Goal: Task Accomplishment & Management: Use online tool/utility

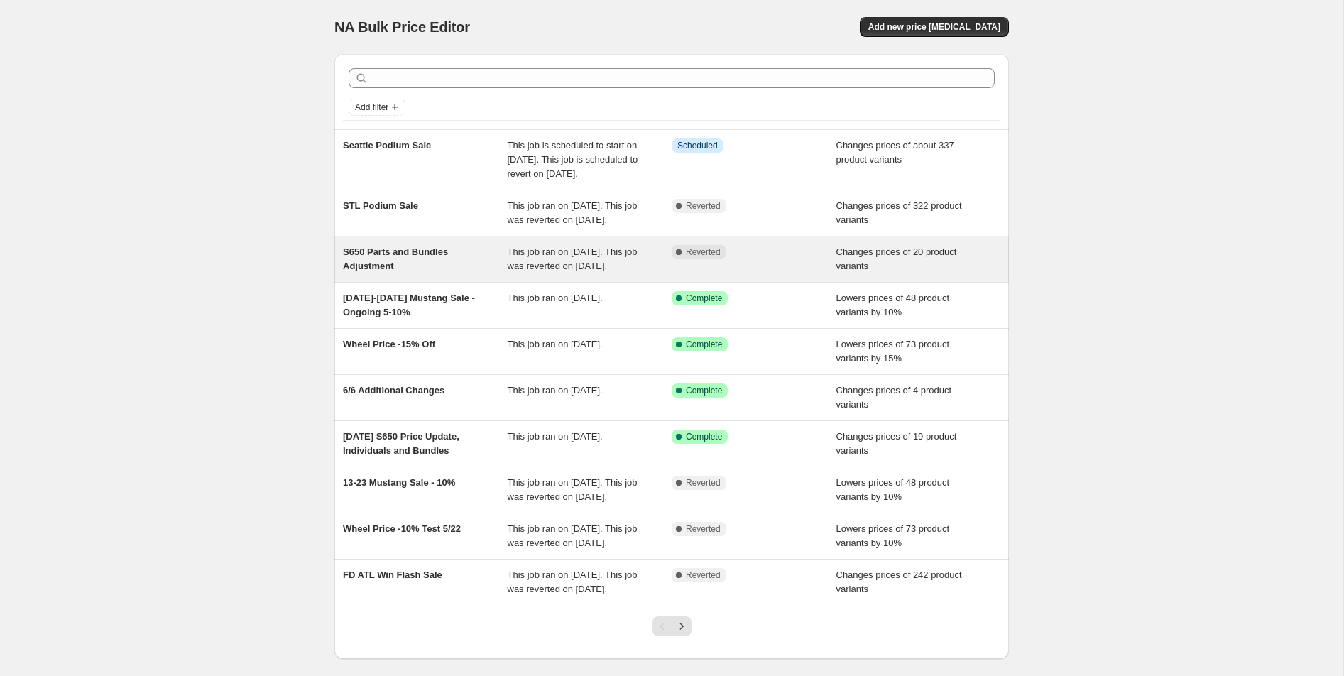
click at [398, 271] on span "S650 Parts and Bundles Adjustment" at bounding box center [395, 258] width 105 height 25
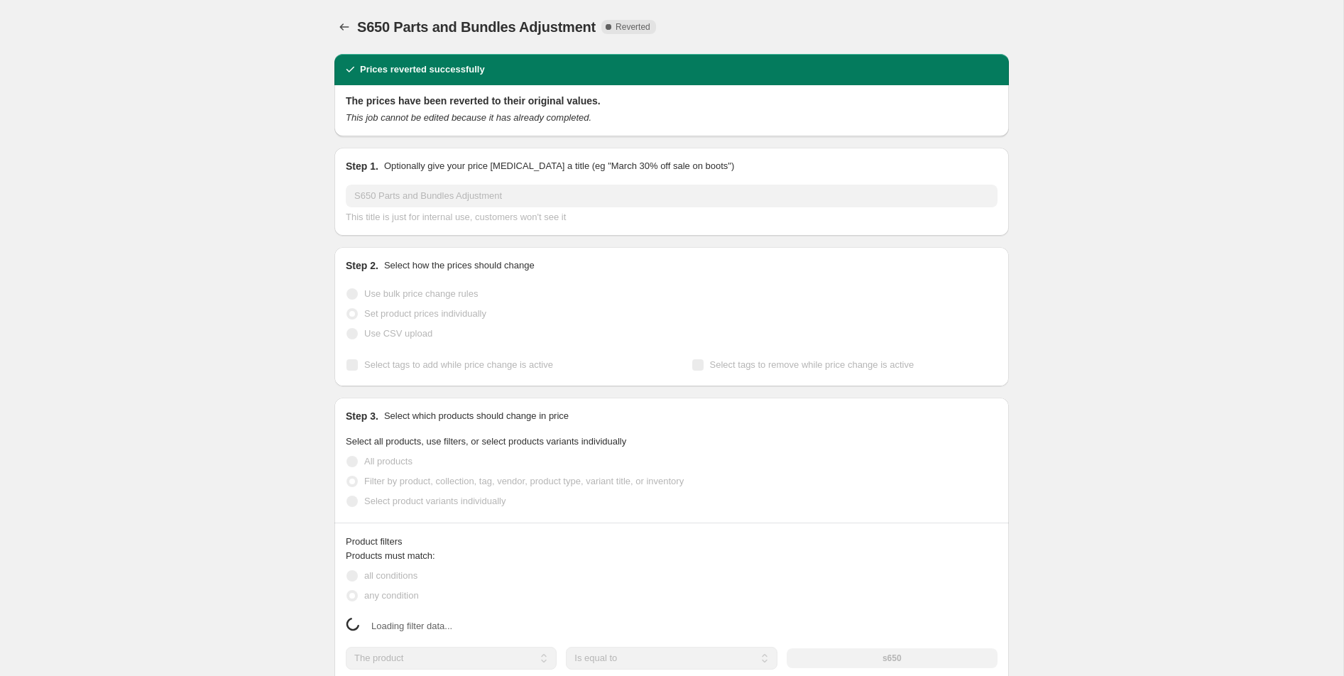
select select "tag"
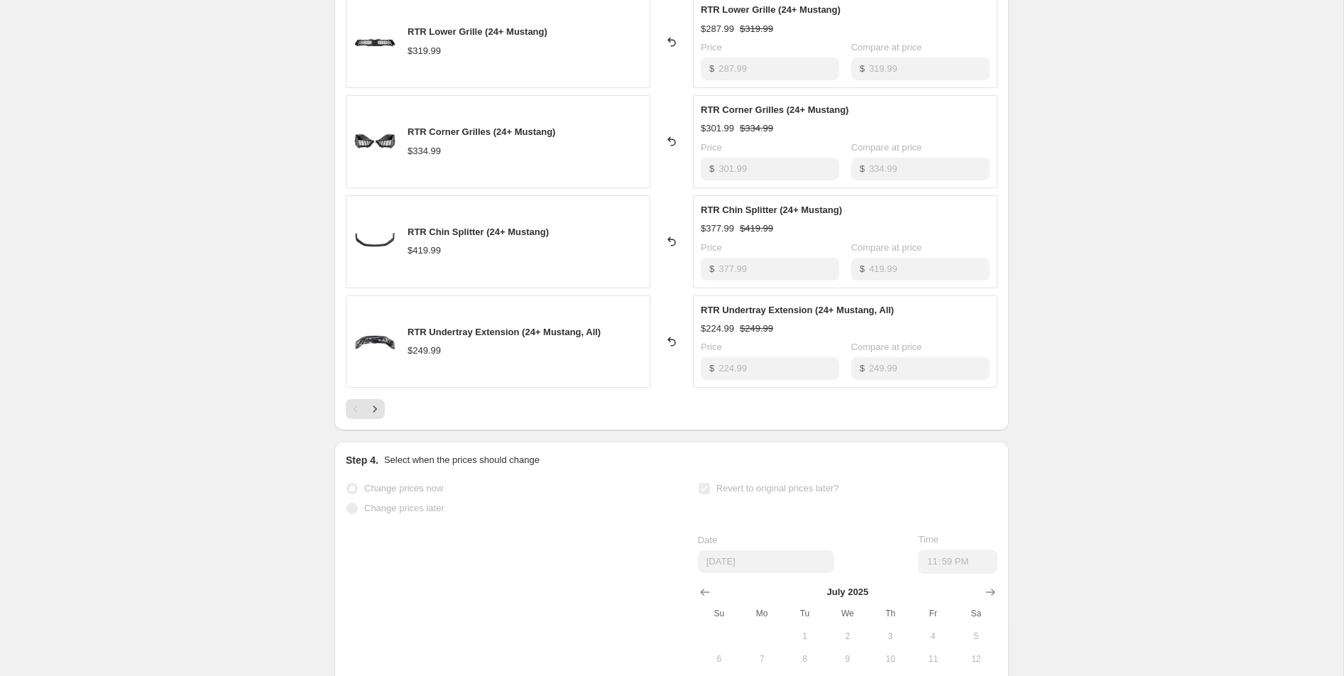
scroll to position [845, 0]
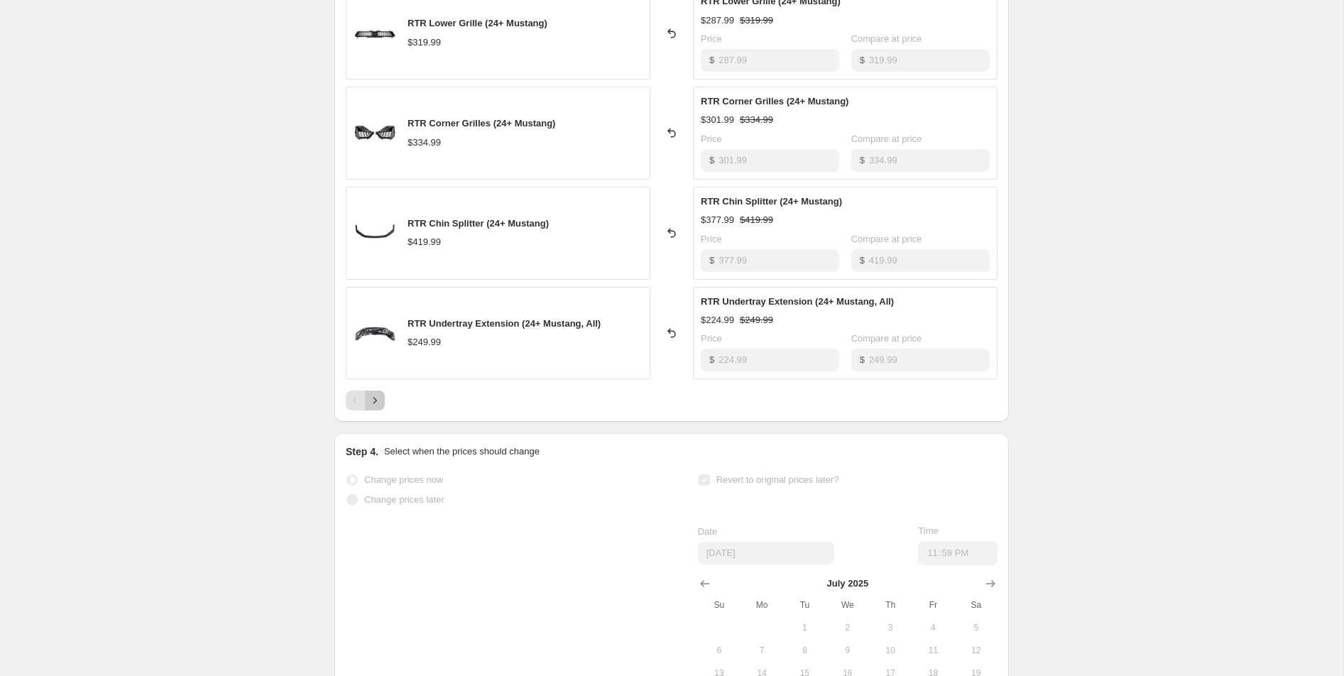
click at [381, 393] on icon "Next" at bounding box center [375, 400] width 14 height 14
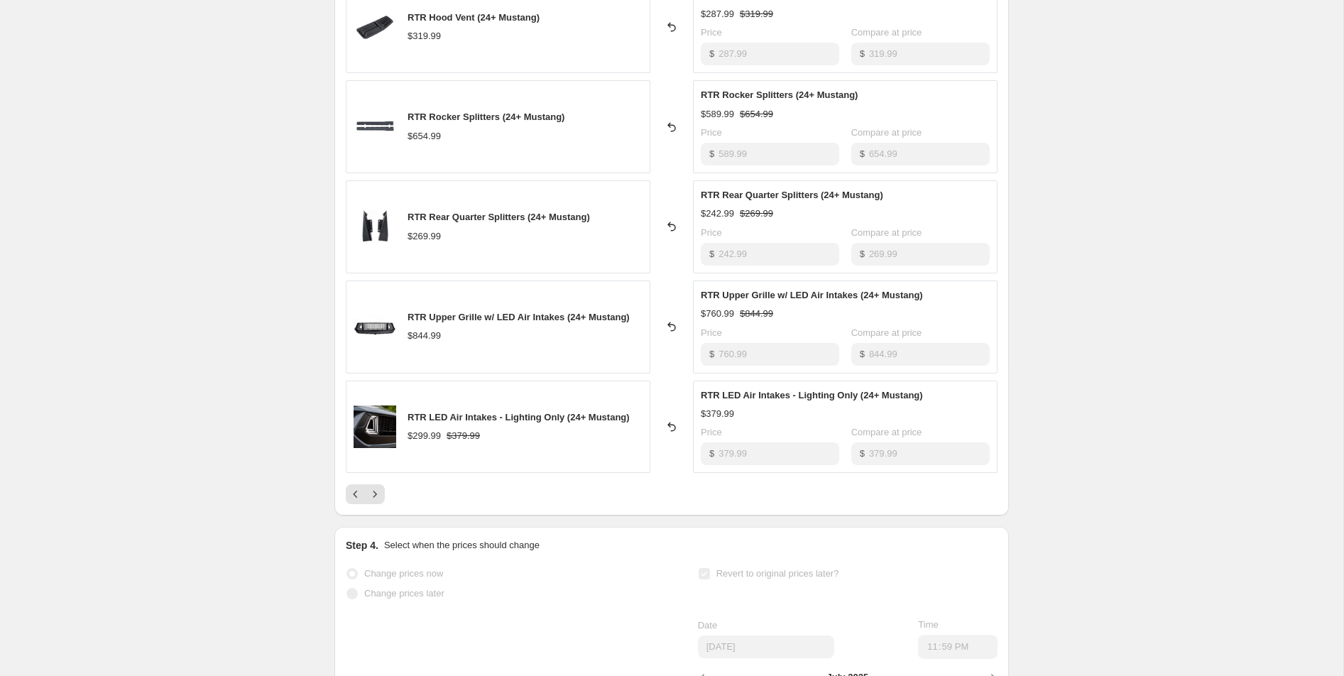
scroll to position [853, 0]
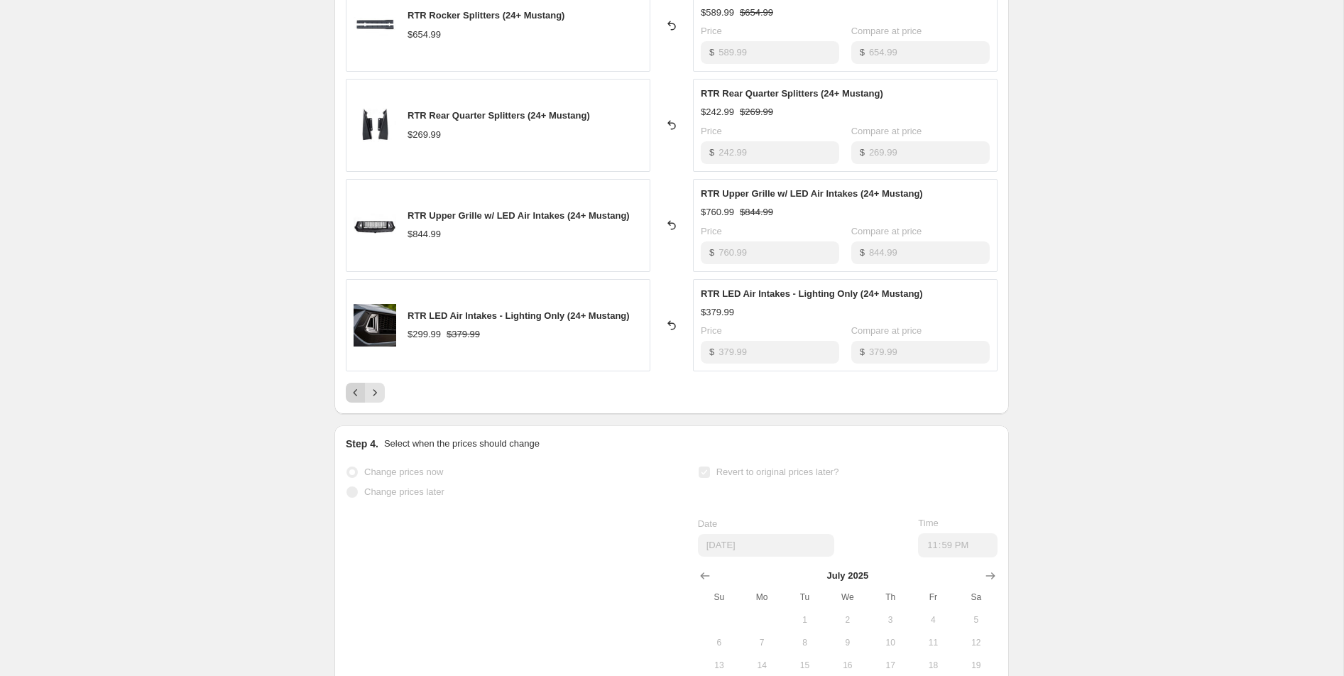
click at [349, 392] on icon "Previous" at bounding box center [356, 392] width 14 height 14
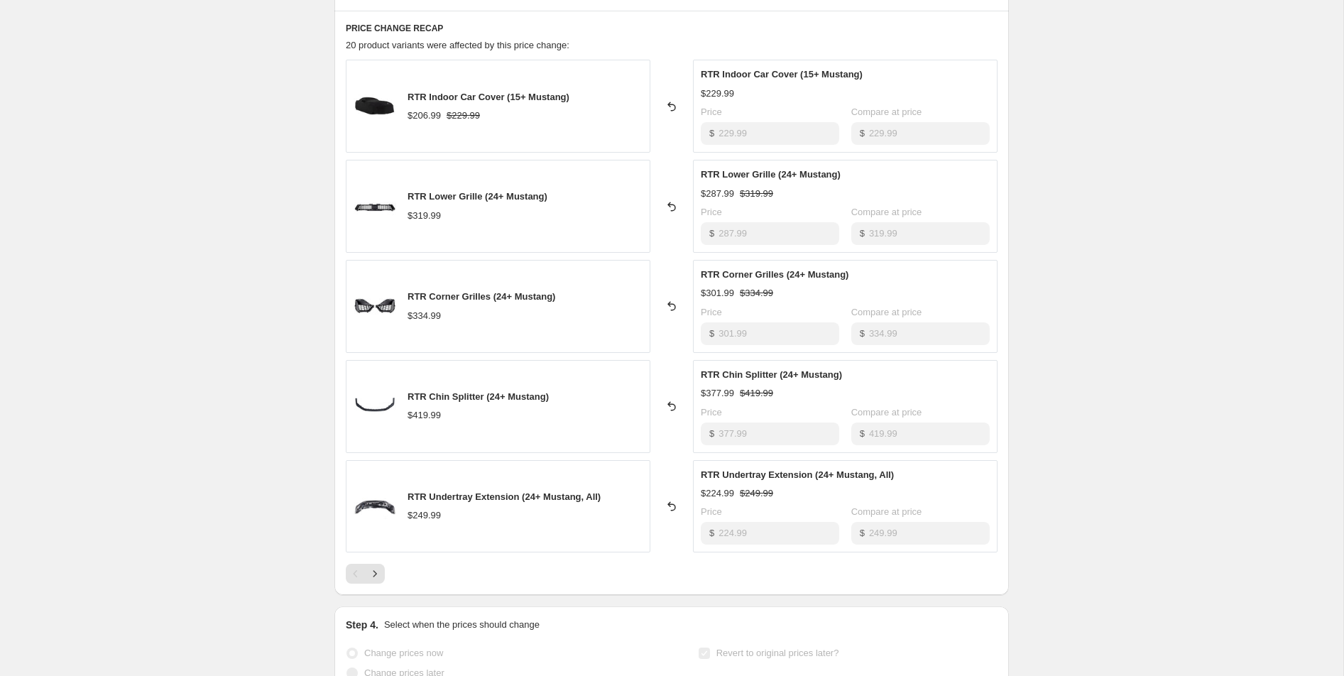
scroll to position [710, 0]
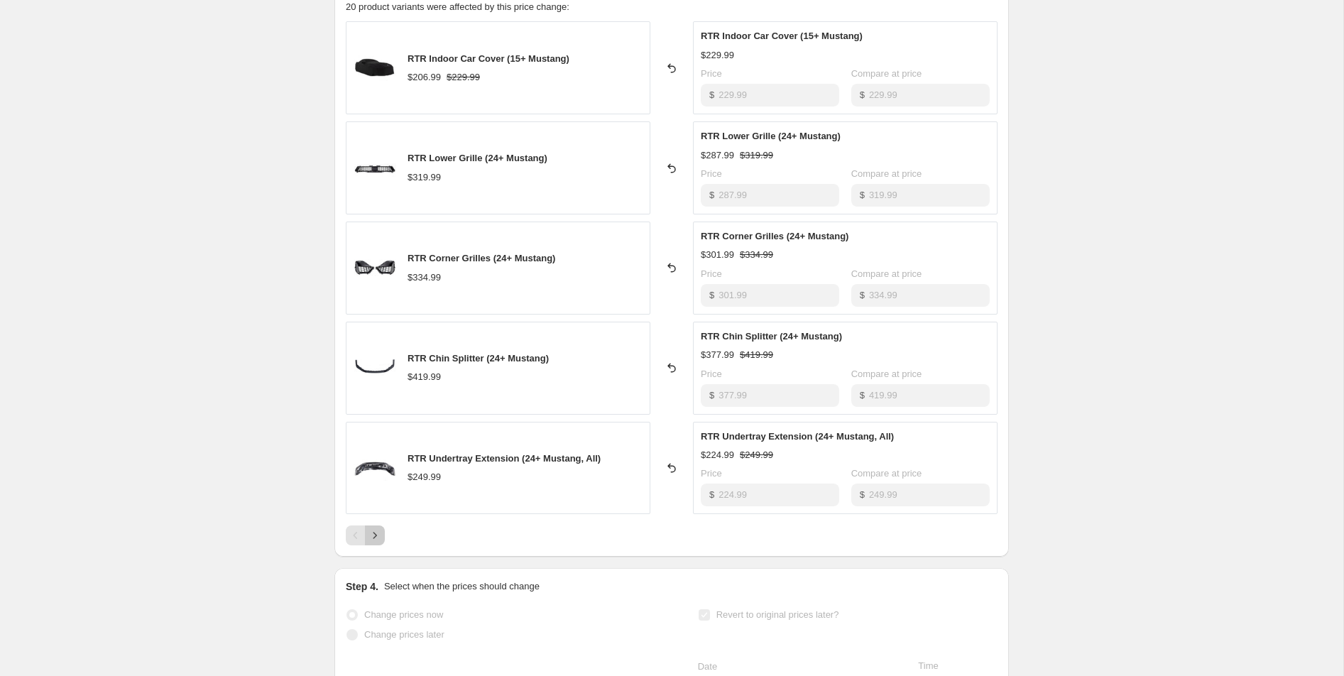
click at [375, 537] on icon "Next" at bounding box center [375, 535] width 14 height 14
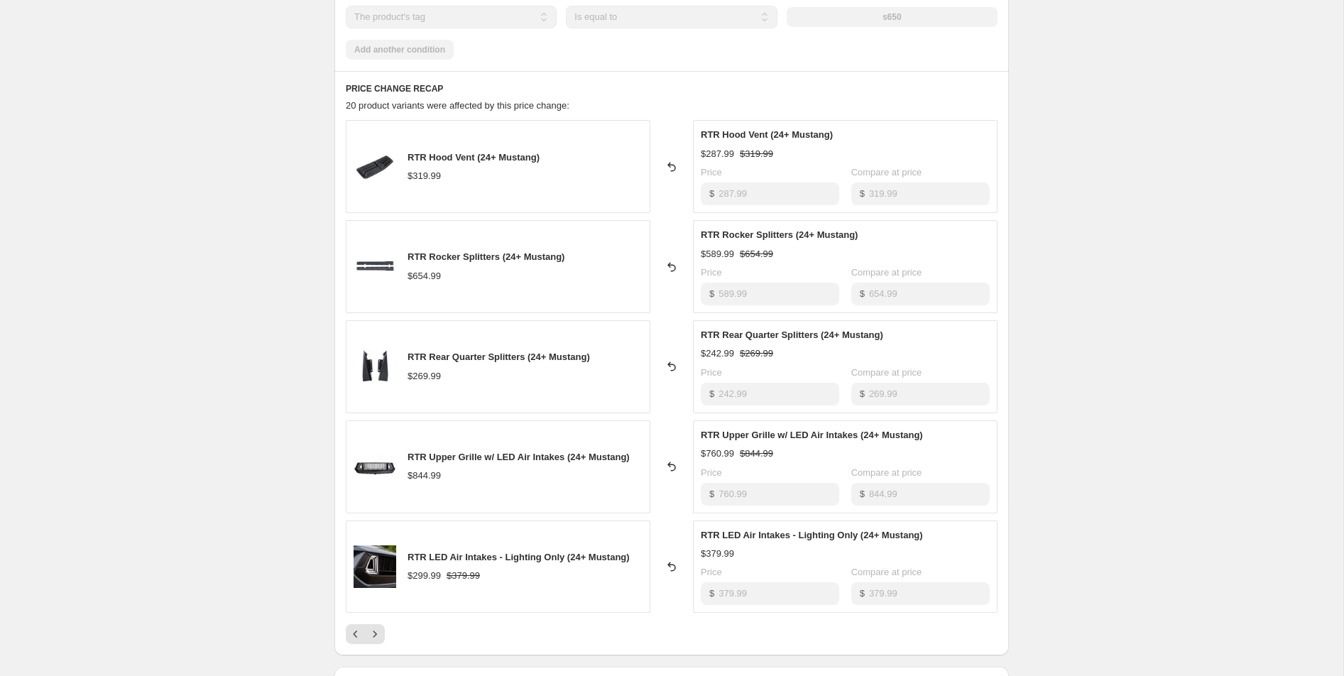
scroll to position [623, 0]
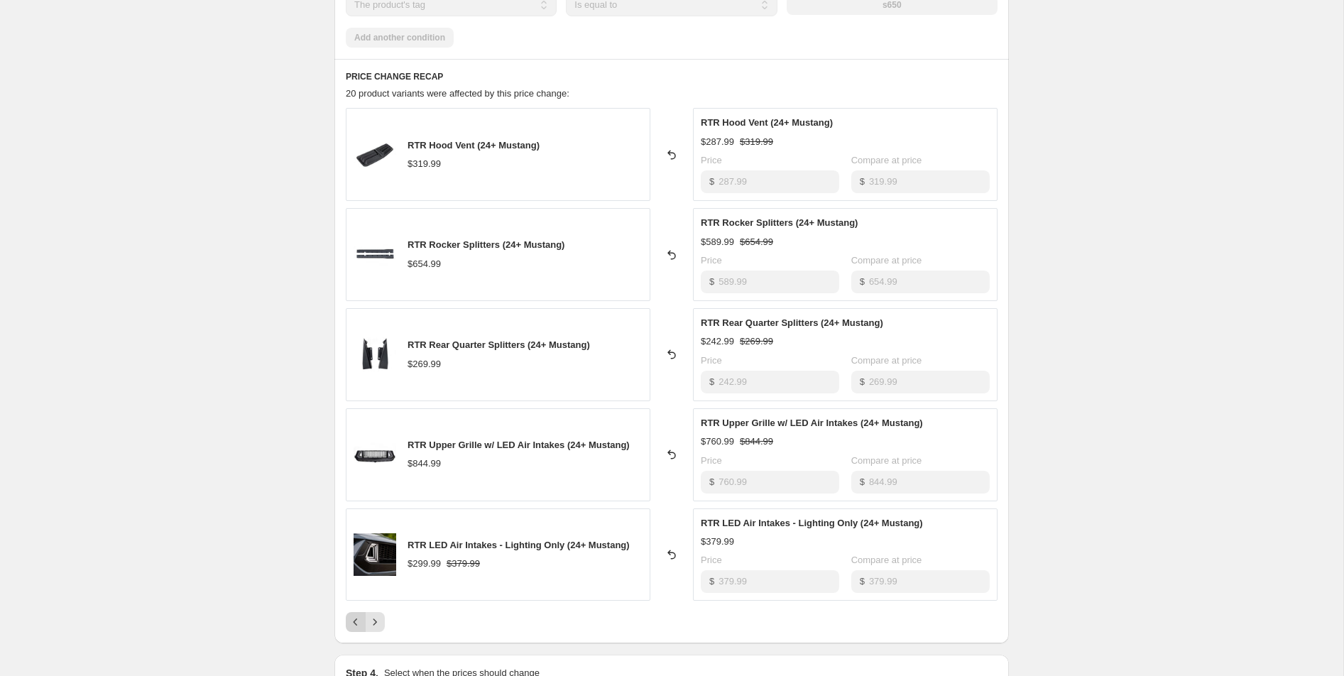
click at [354, 619] on icon "Previous" at bounding box center [356, 622] width 14 height 14
